Goal: Task Accomplishment & Management: Use online tool/utility

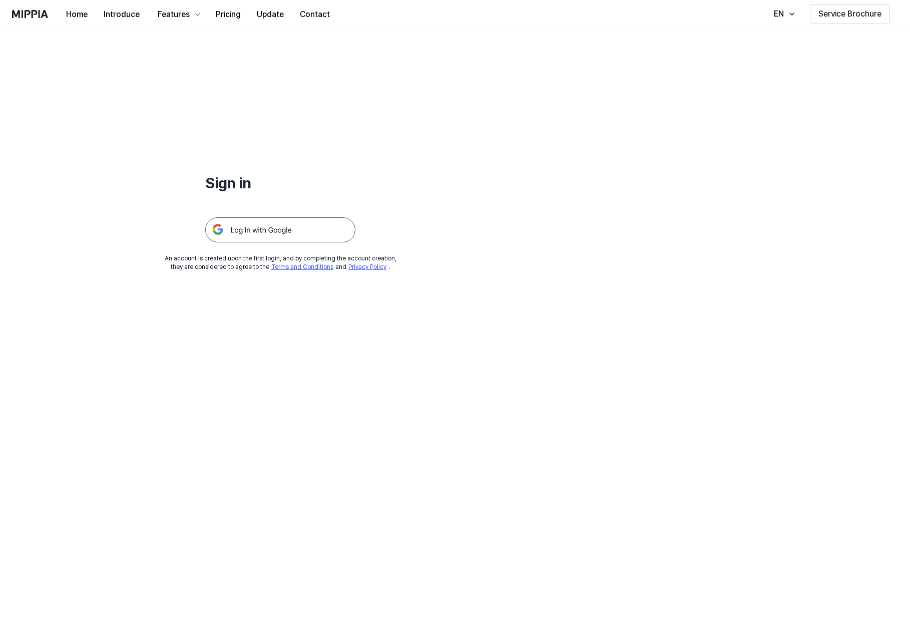
click at [275, 232] on img at bounding box center [280, 229] width 150 height 25
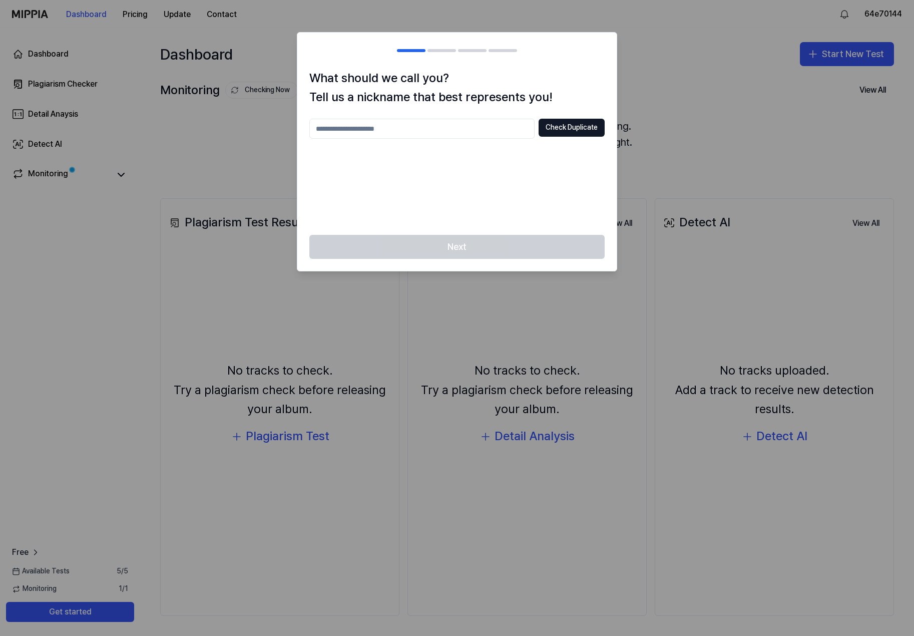
click at [385, 129] on input "text" at bounding box center [421, 129] width 225 height 20
type input "**********"
click at [559, 129] on button "Check Duplicate" at bounding box center [572, 128] width 66 height 18
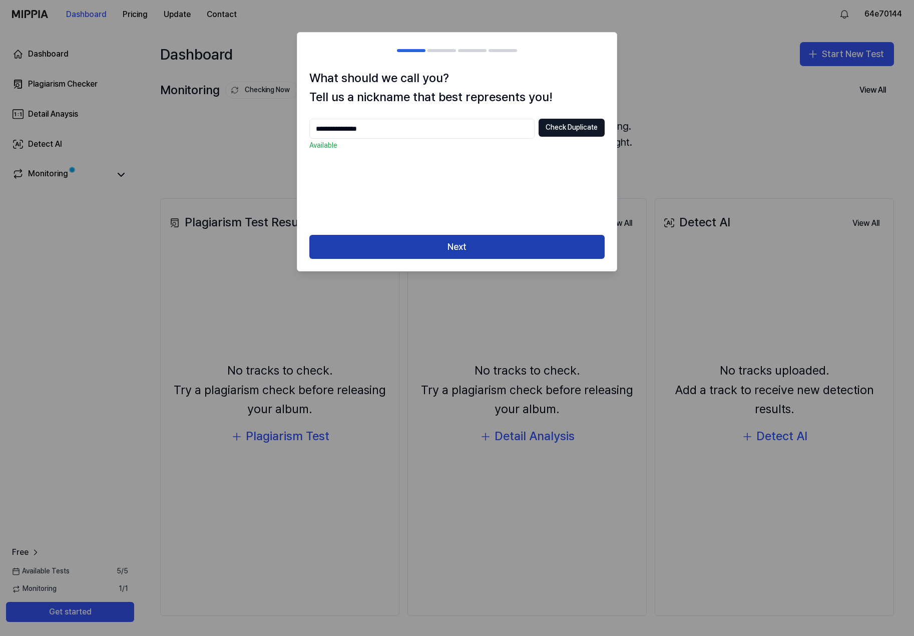
click at [496, 250] on button "Next" at bounding box center [456, 247] width 295 height 24
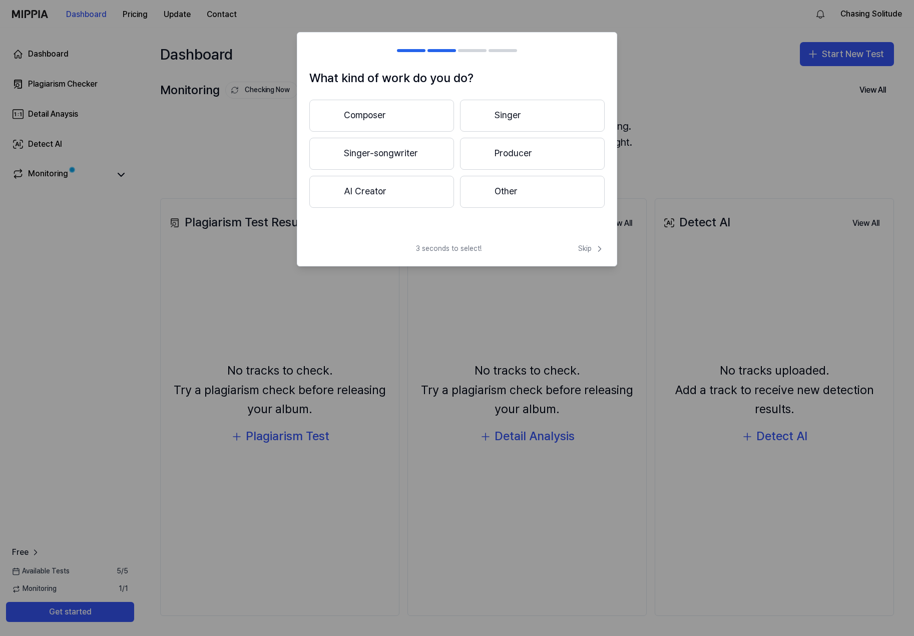
click at [385, 197] on button "AI Creator" at bounding box center [381, 192] width 145 height 32
click at [393, 162] on button "Less than 3 years" at bounding box center [381, 154] width 145 height 33
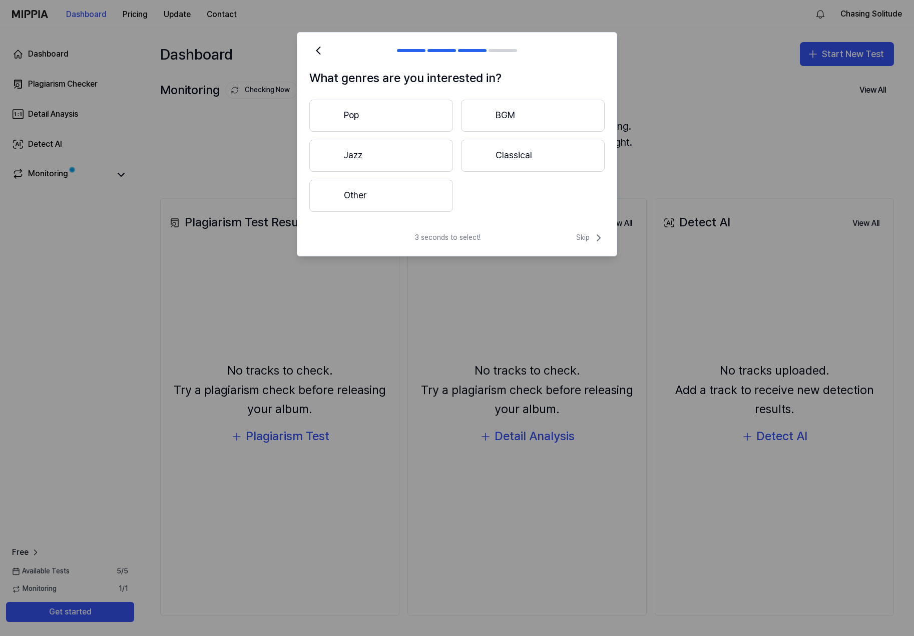
click at [402, 197] on button "Other" at bounding box center [381, 196] width 144 height 32
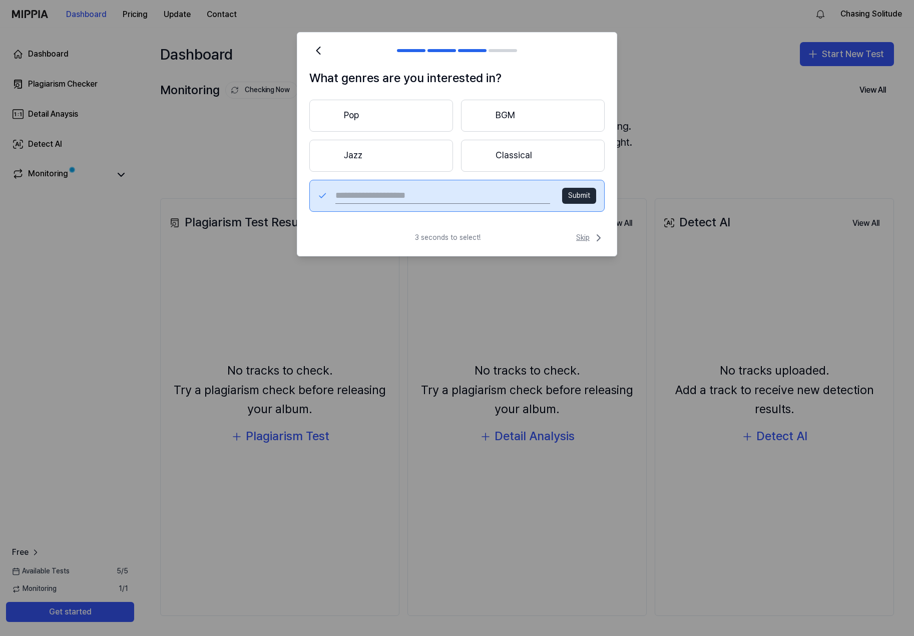
click at [589, 239] on span "Skip" at bounding box center [590, 238] width 29 height 12
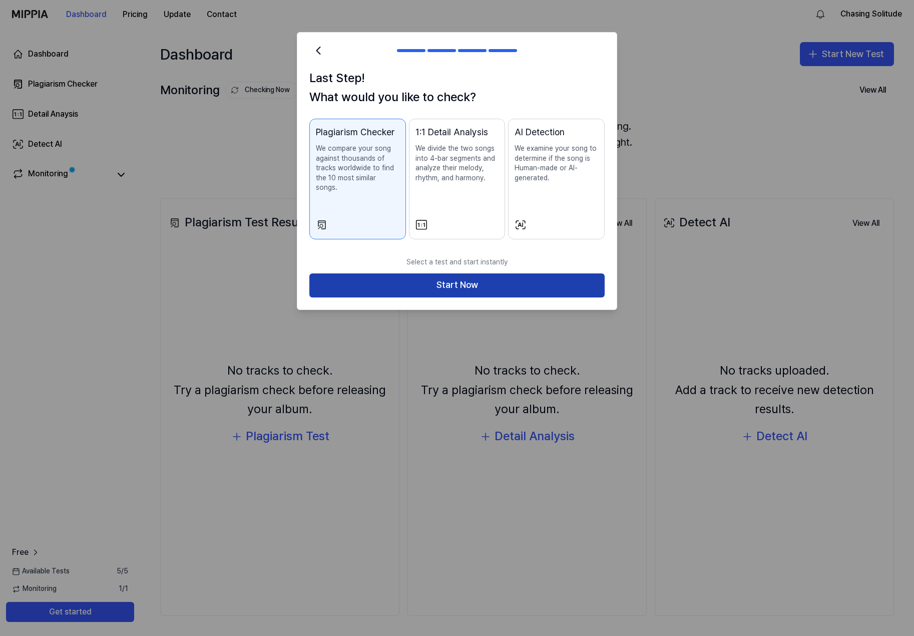
click at [481, 273] on button "Start Now" at bounding box center [456, 285] width 295 height 24
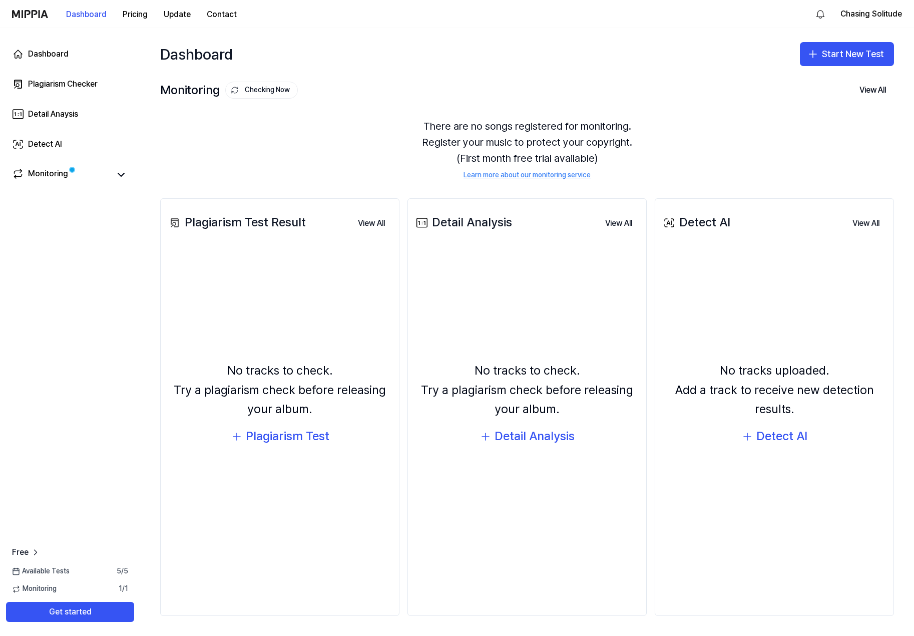
click at [334, 149] on div "There are no songs registered for monitoring. Register your music to protect yo…" at bounding box center [527, 149] width 734 height 86
click at [127, 175] on icon at bounding box center [121, 175] width 12 height 12
click at [369, 166] on div "There are no songs registered for monitoring. Register your music to protect yo…" at bounding box center [527, 149] width 734 height 86
click at [301, 438] on div "Plagiarism Test" at bounding box center [288, 436] width 84 height 19
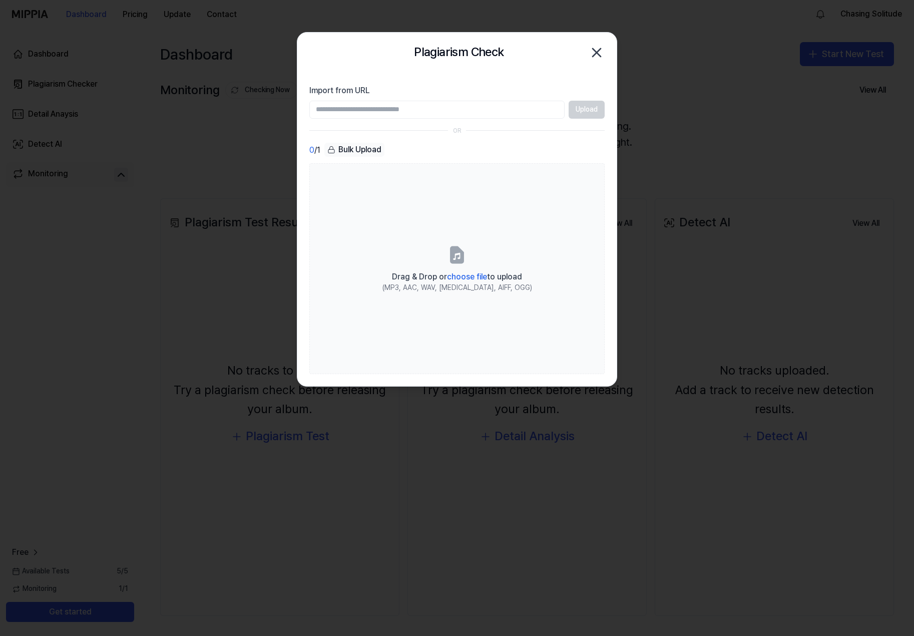
click at [574, 113] on div "Upload" at bounding box center [456, 110] width 295 height 18
click at [578, 109] on div "Upload" at bounding box center [456, 110] width 295 height 18
click at [488, 108] on input "Import from URL" at bounding box center [436, 110] width 255 height 18
click at [199, 173] on div at bounding box center [457, 318] width 914 height 636
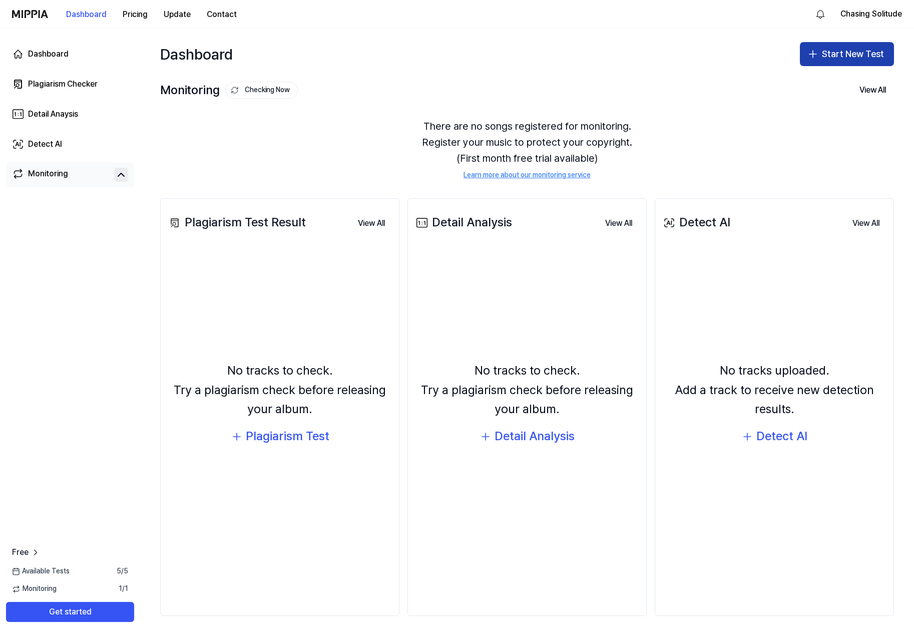
click at [827, 59] on button "Start New Test" at bounding box center [847, 54] width 94 height 24
click at [827, 100] on div "Detail Analysis" at bounding box center [824, 100] width 46 height 10
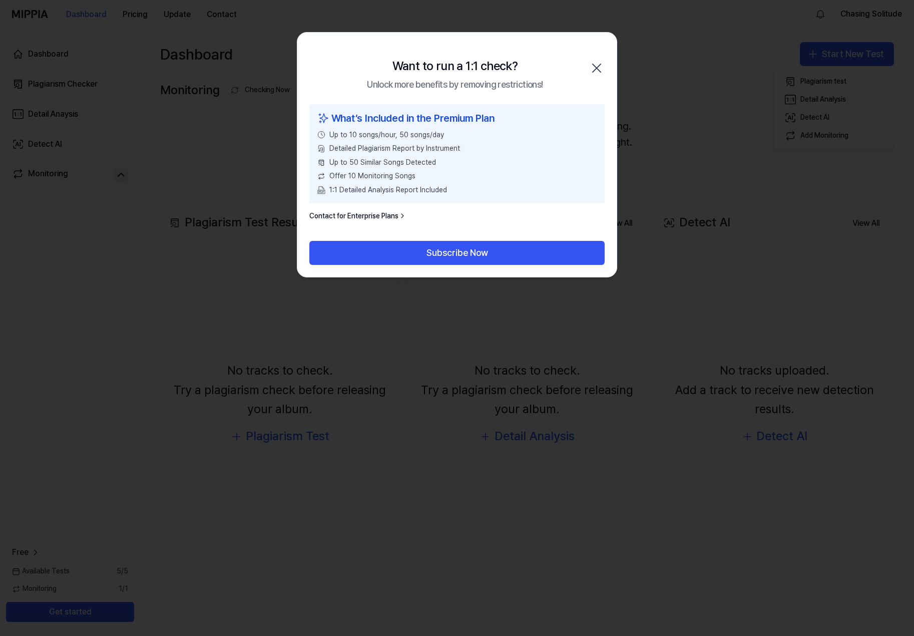
click at [683, 148] on div at bounding box center [457, 318] width 914 height 636
